Goal: Obtain resource: Download file/media

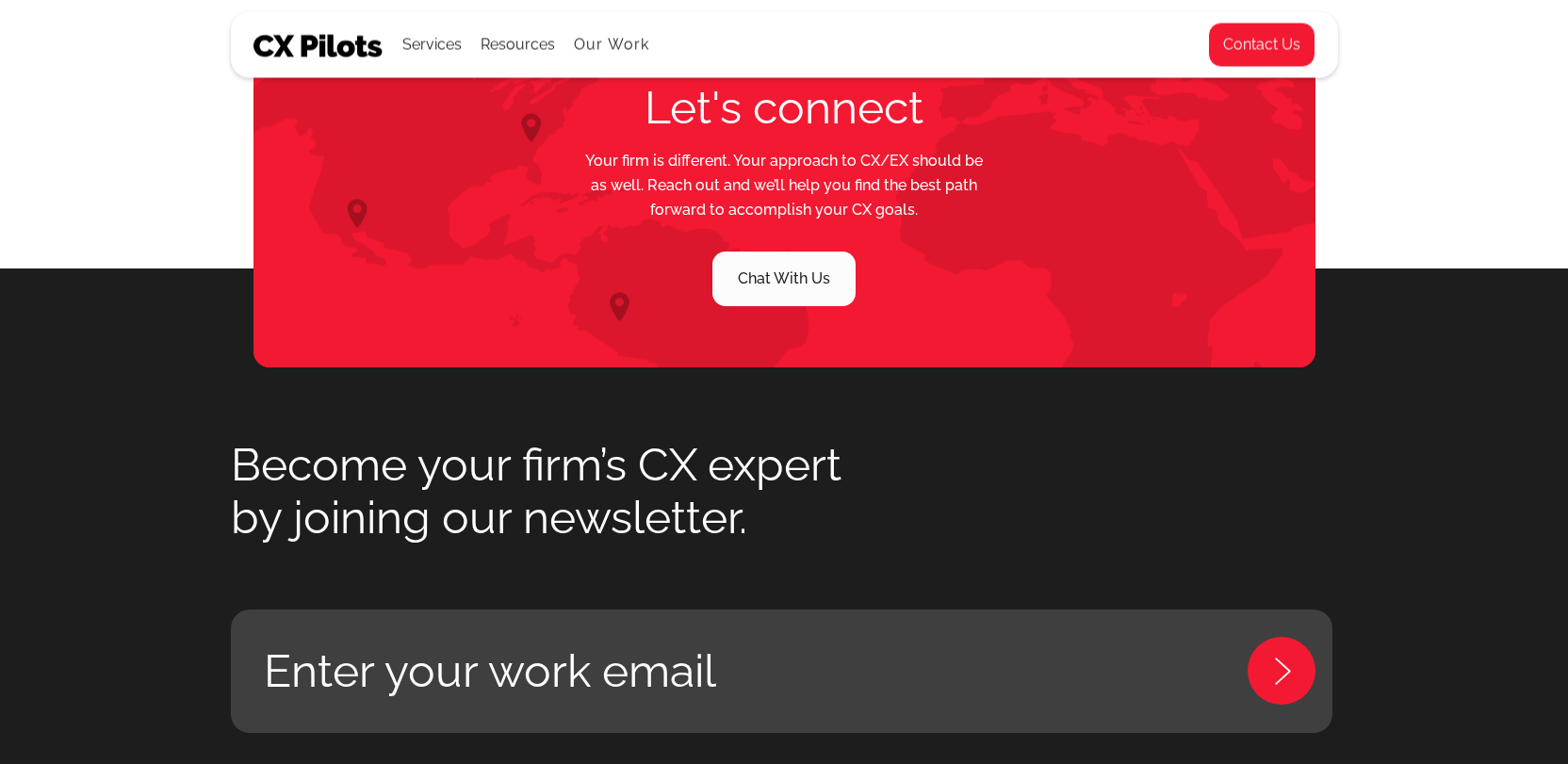
scroll to position [8614, 0]
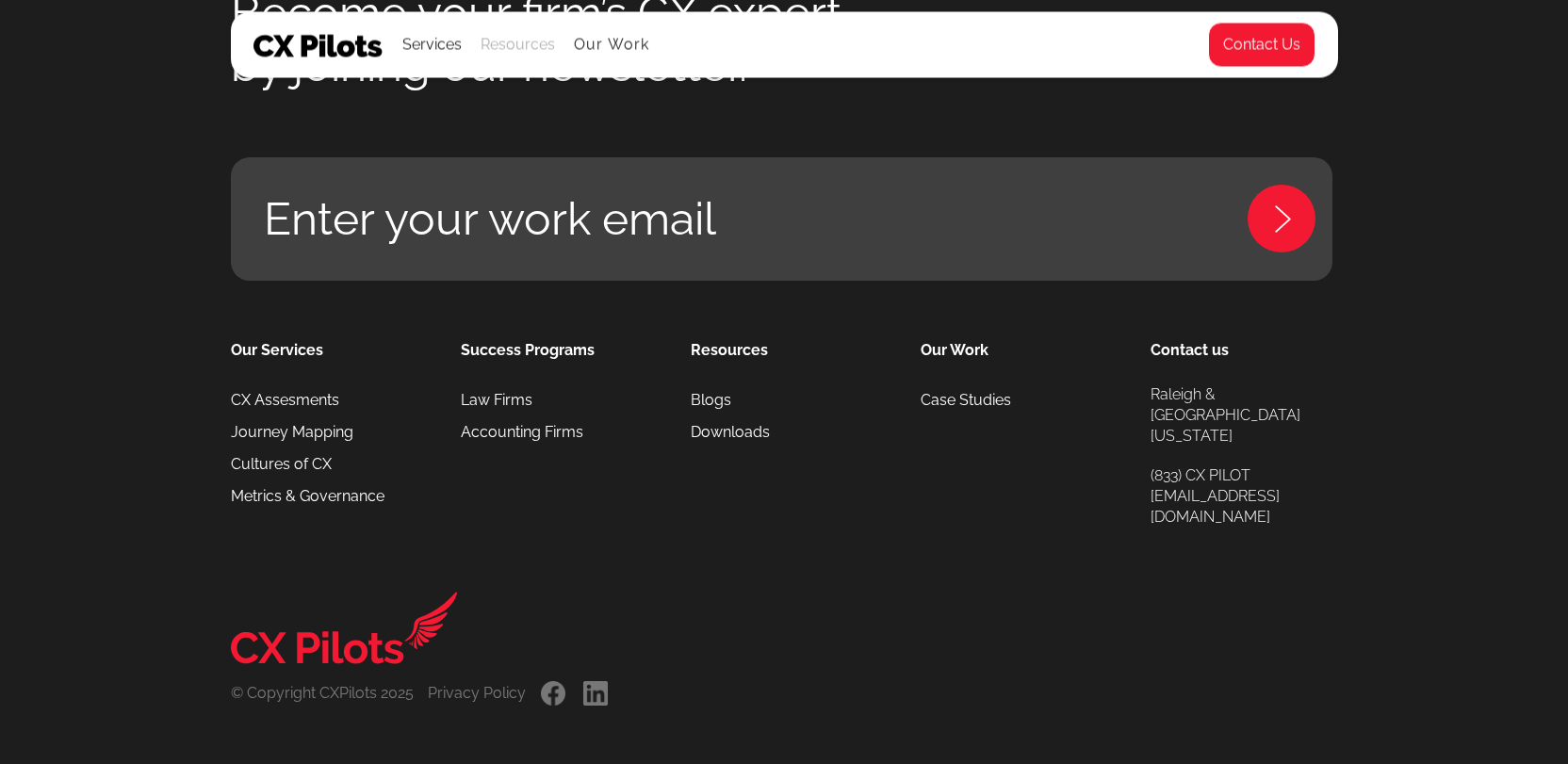
click at [509, 40] on div "Resources" at bounding box center [518, 44] width 75 height 27
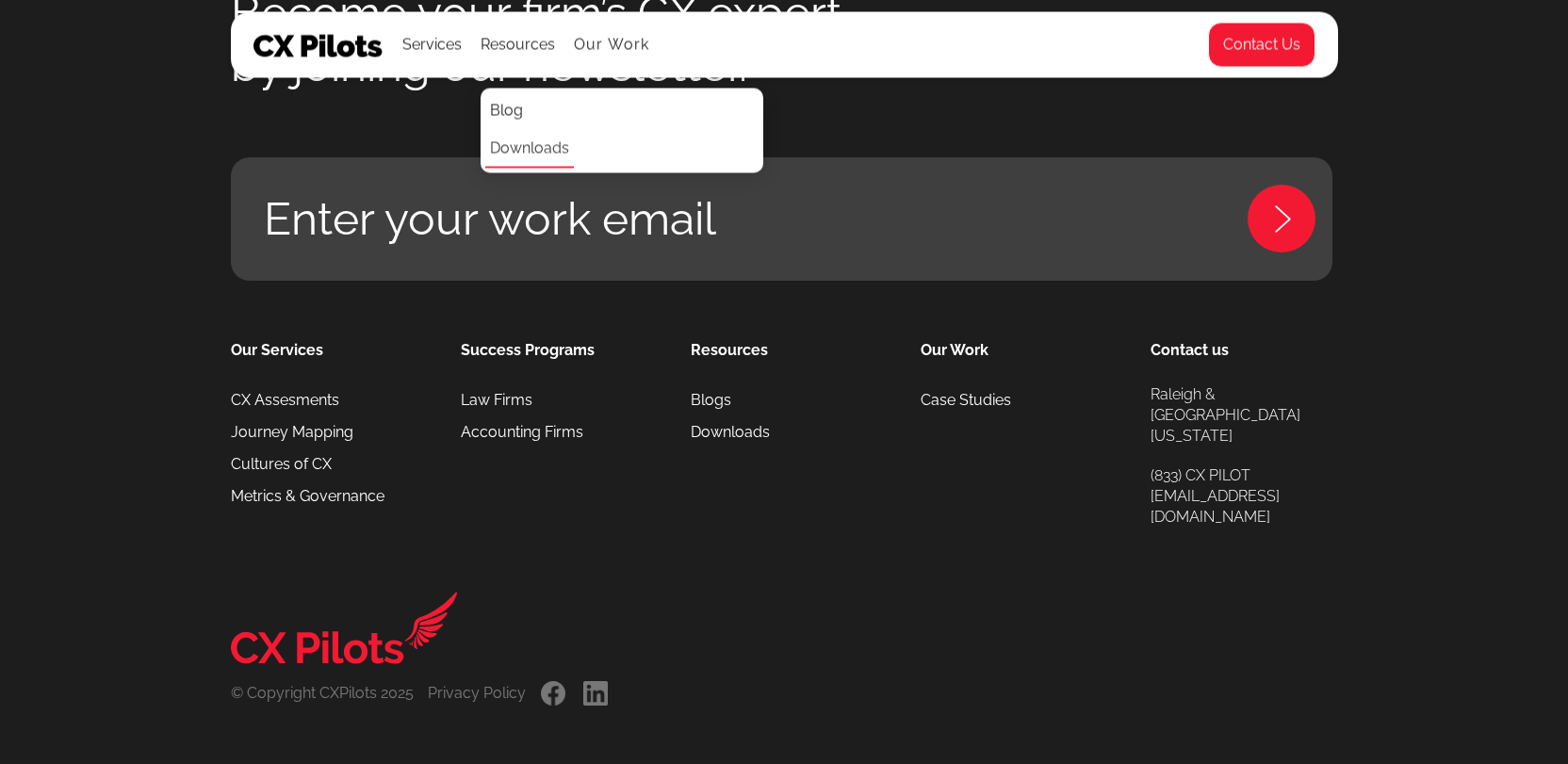
click at [529, 156] on link "Downloads" at bounding box center [529, 148] width 89 height 37
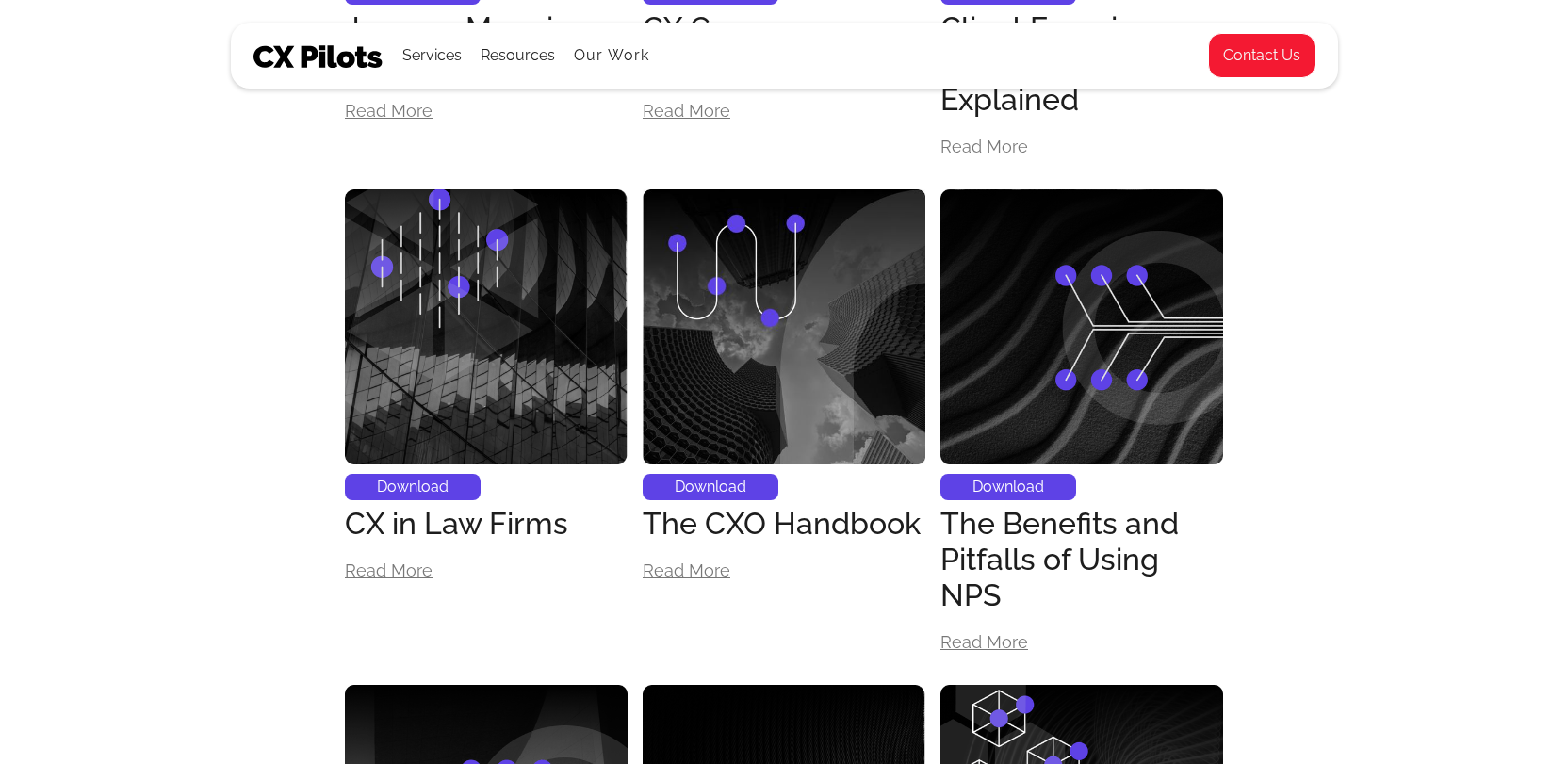
scroll to position [525, 0]
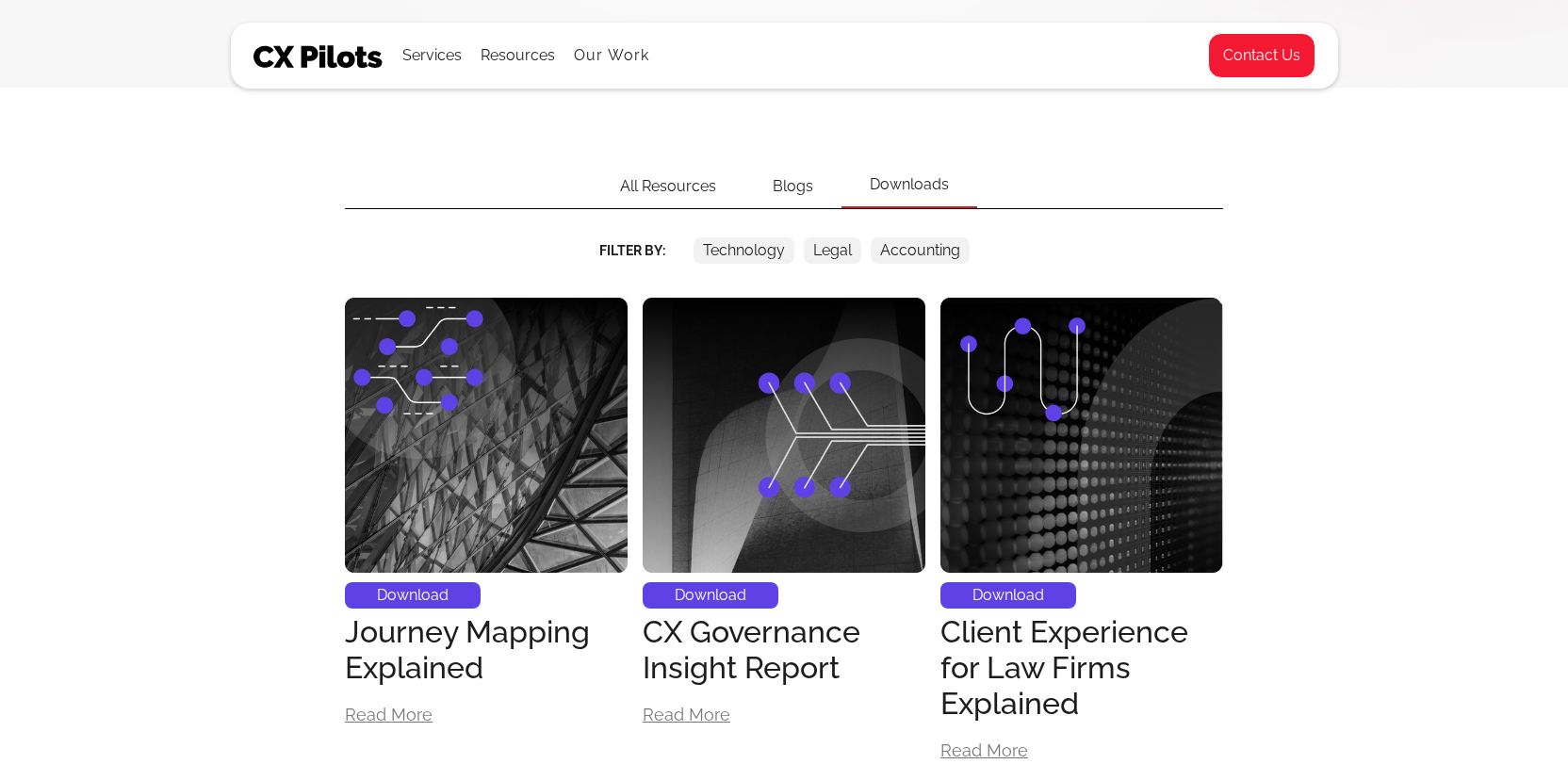
click at [791, 191] on div "Blogs" at bounding box center [793, 187] width 97 height 43
